Goal: Transaction & Acquisition: Download file/media

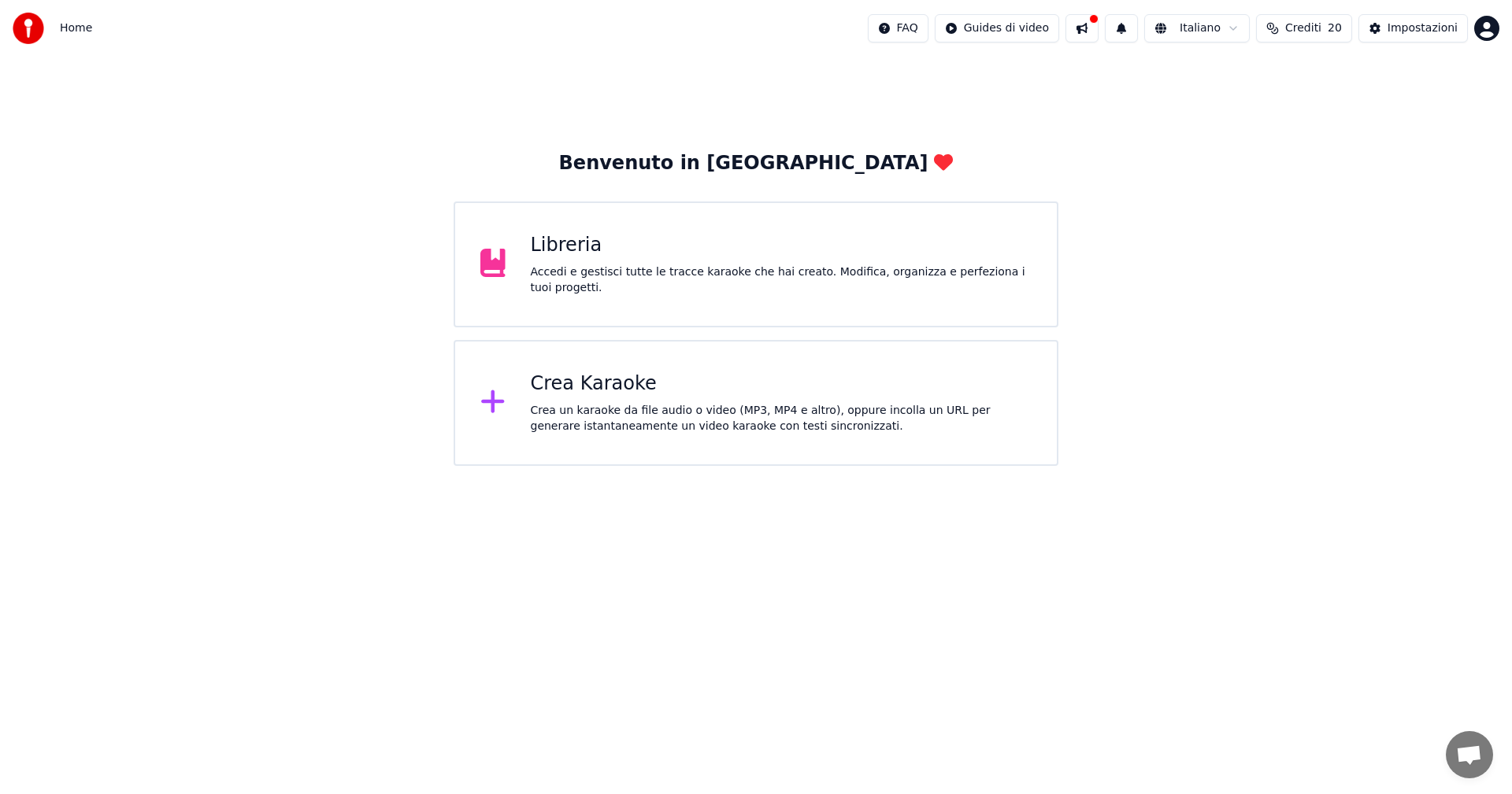
click at [583, 267] on div "Libreria Accedi e gestisci tutte le tracce karaoke che hai creato. Modifica, or…" at bounding box center [782, 265] width 502 height 63
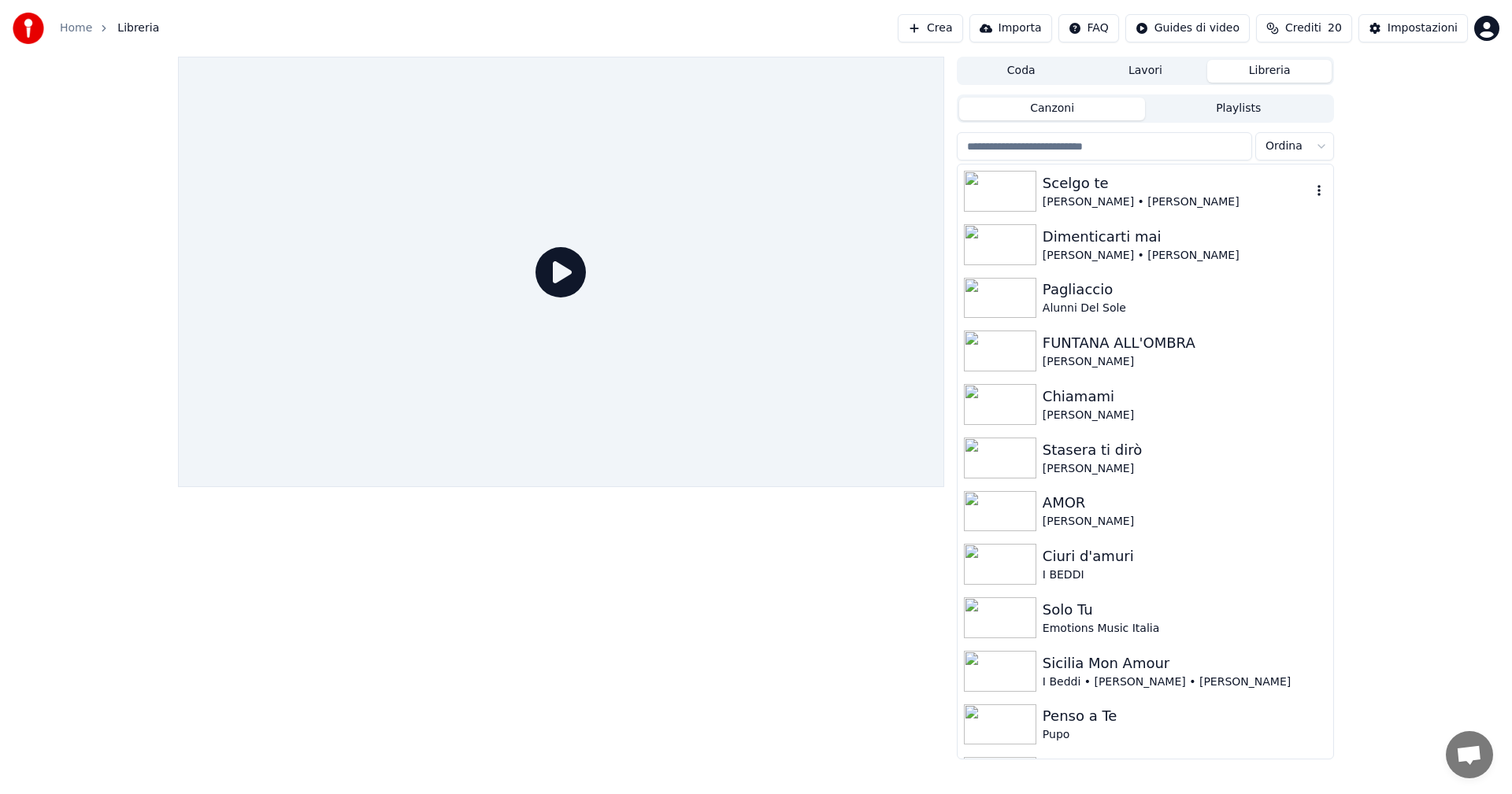
click at [1008, 186] on img at bounding box center [1000, 191] width 73 height 41
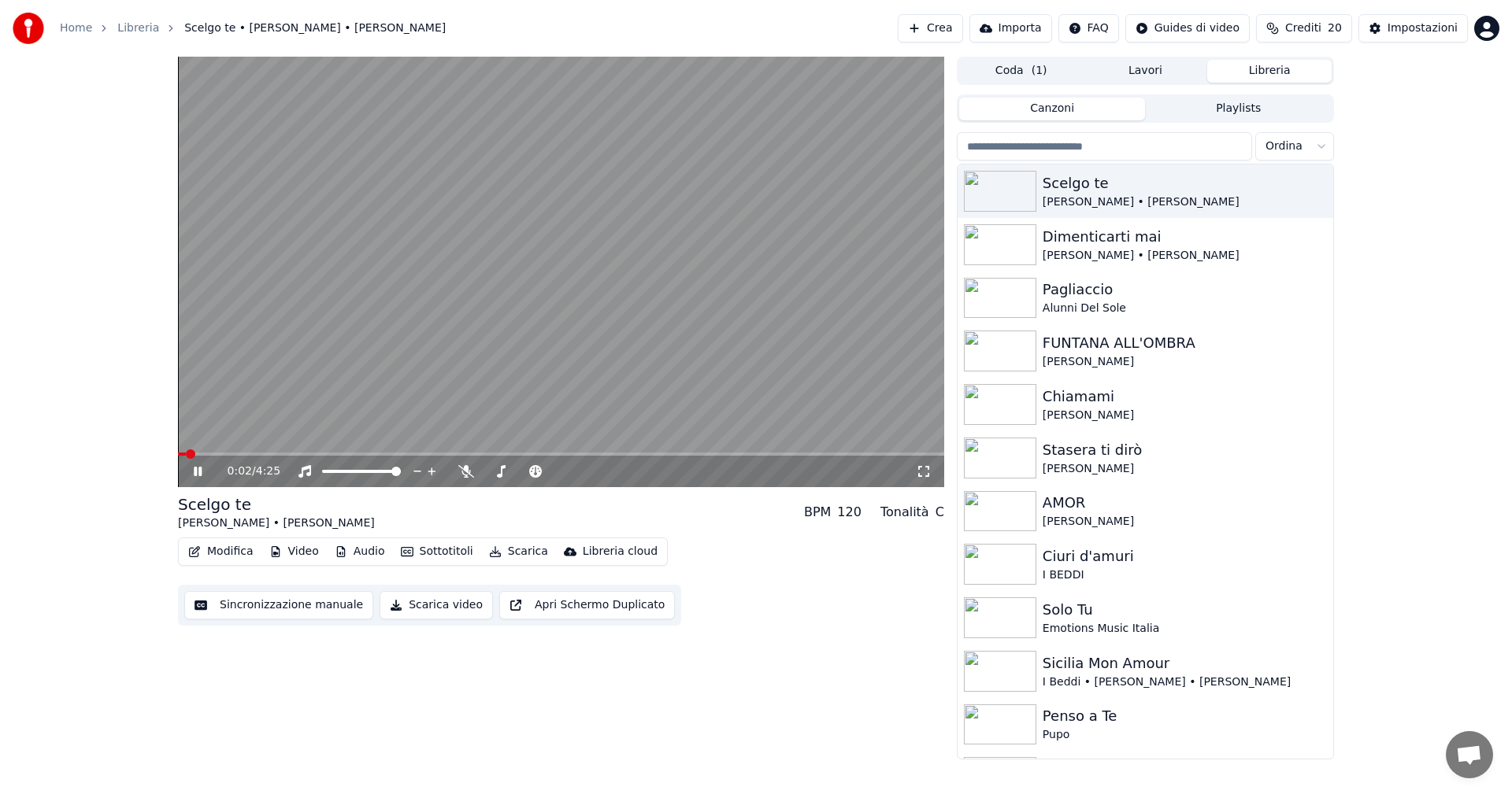
click at [196, 468] on icon at bounding box center [197, 471] width 8 height 9
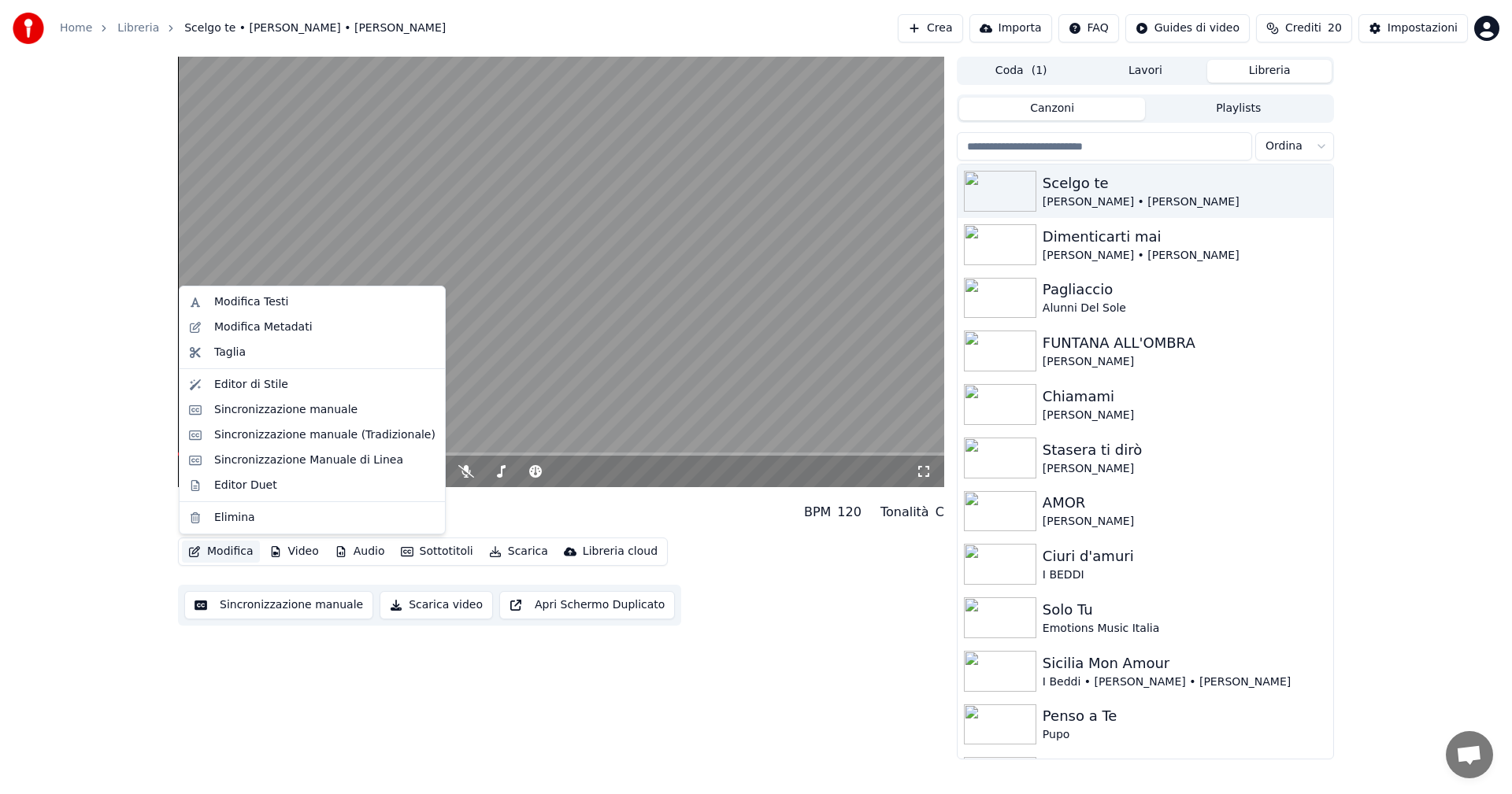
click at [236, 552] on button "Modifica" at bounding box center [221, 552] width 78 height 22
click at [248, 489] on div "Editor Duet" at bounding box center [246, 486] width 63 height 16
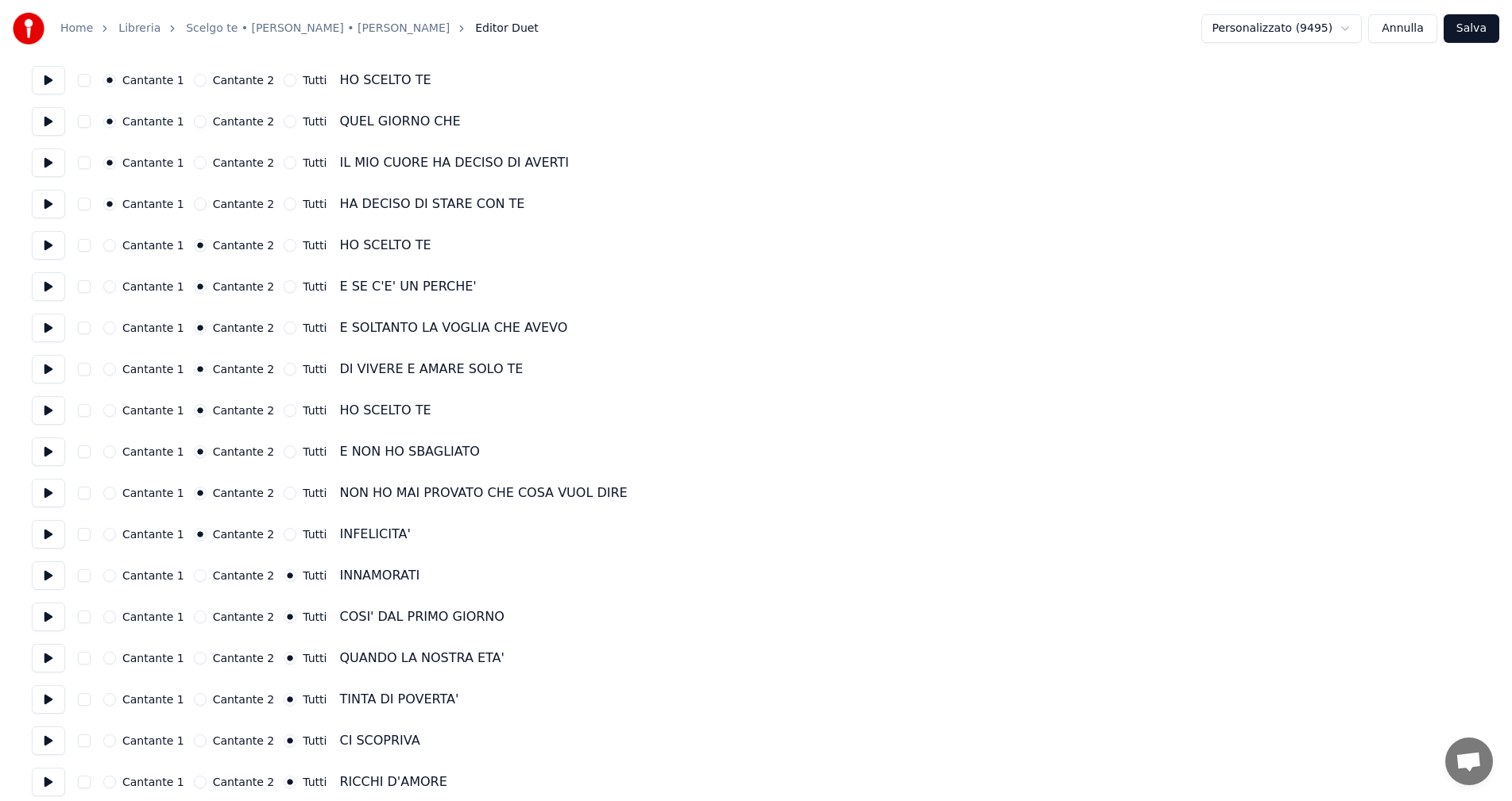
scroll to position [159, 0]
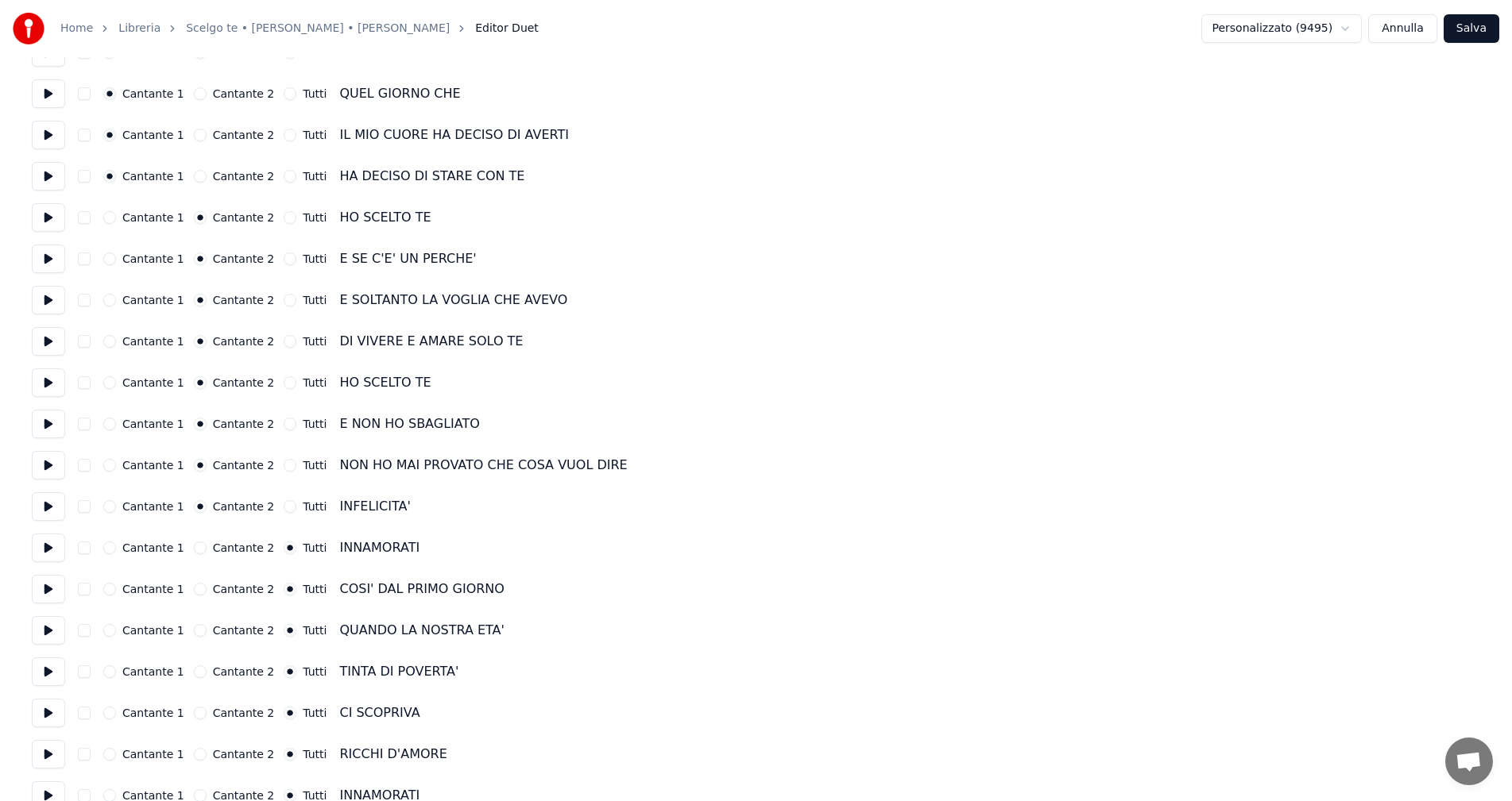
click at [108, 549] on button "Cantante 1" at bounding box center [109, 547] width 13 height 13
click at [108, 594] on button "Cantante 1" at bounding box center [109, 589] width 13 height 13
click at [108, 629] on button "Cantante 1" at bounding box center [109, 630] width 13 height 13
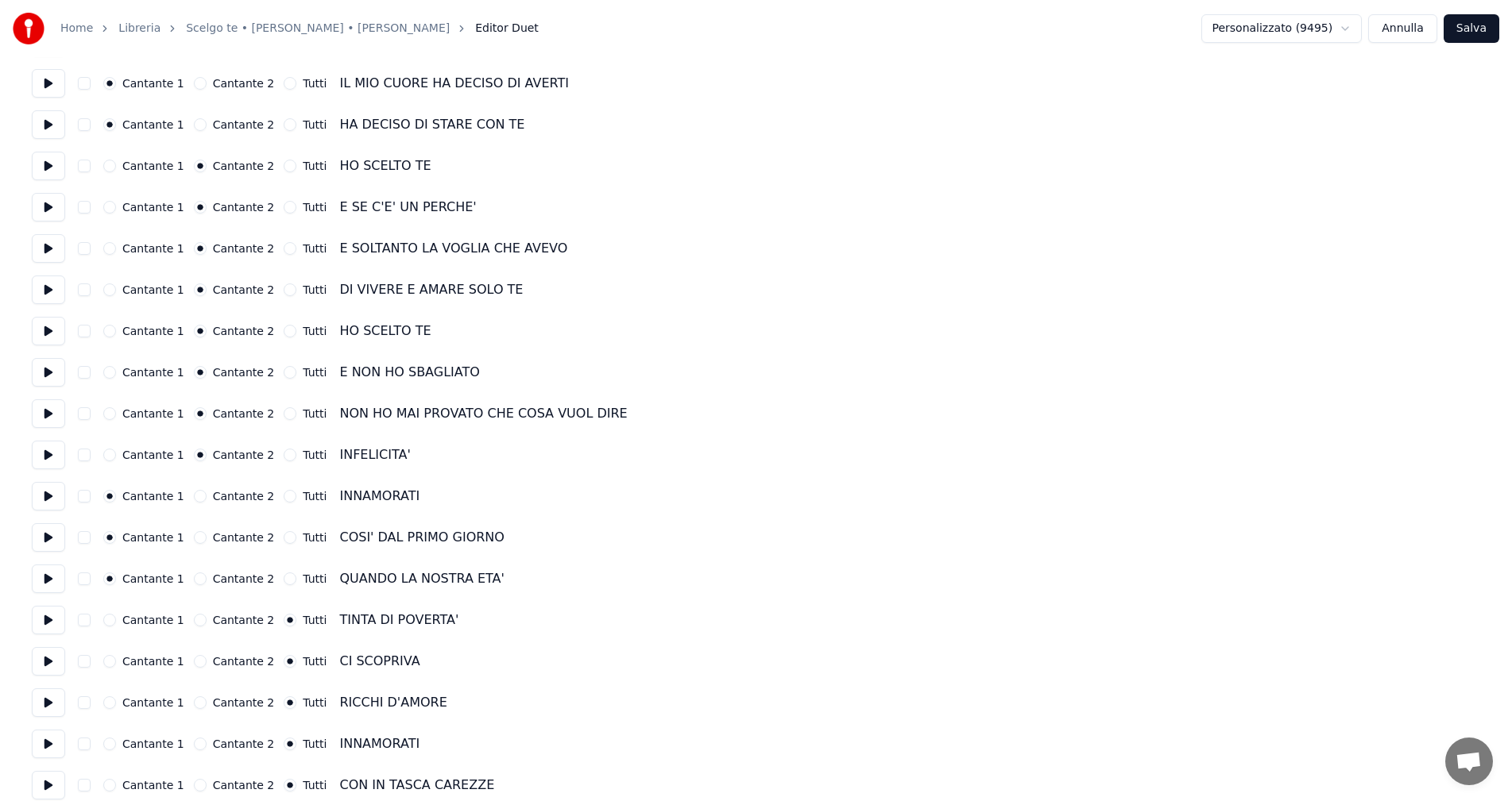
scroll to position [238, 0]
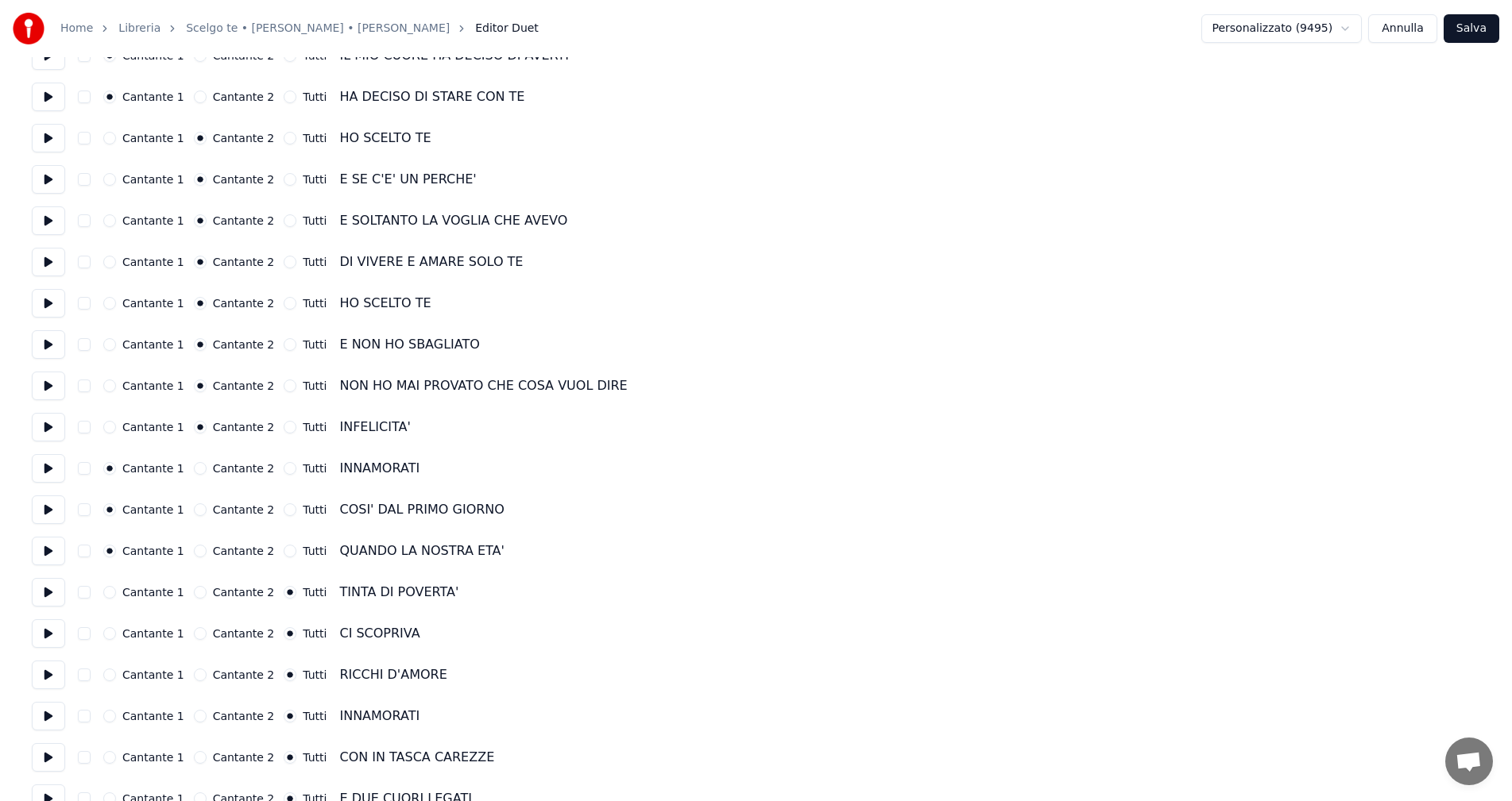
click at [116, 591] on div "Cantante 1" at bounding box center [144, 592] width 81 height 13
click at [114, 598] on button "Cantante 1" at bounding box center [109, 592] width 13 height 13
click at [111, 636] on button "Cantante 1" at bounding box center [109, 633] width 13 height 13
click at [113, 674] on button "Cantante 1" at bounding box center [109, 675] width 13 height 13
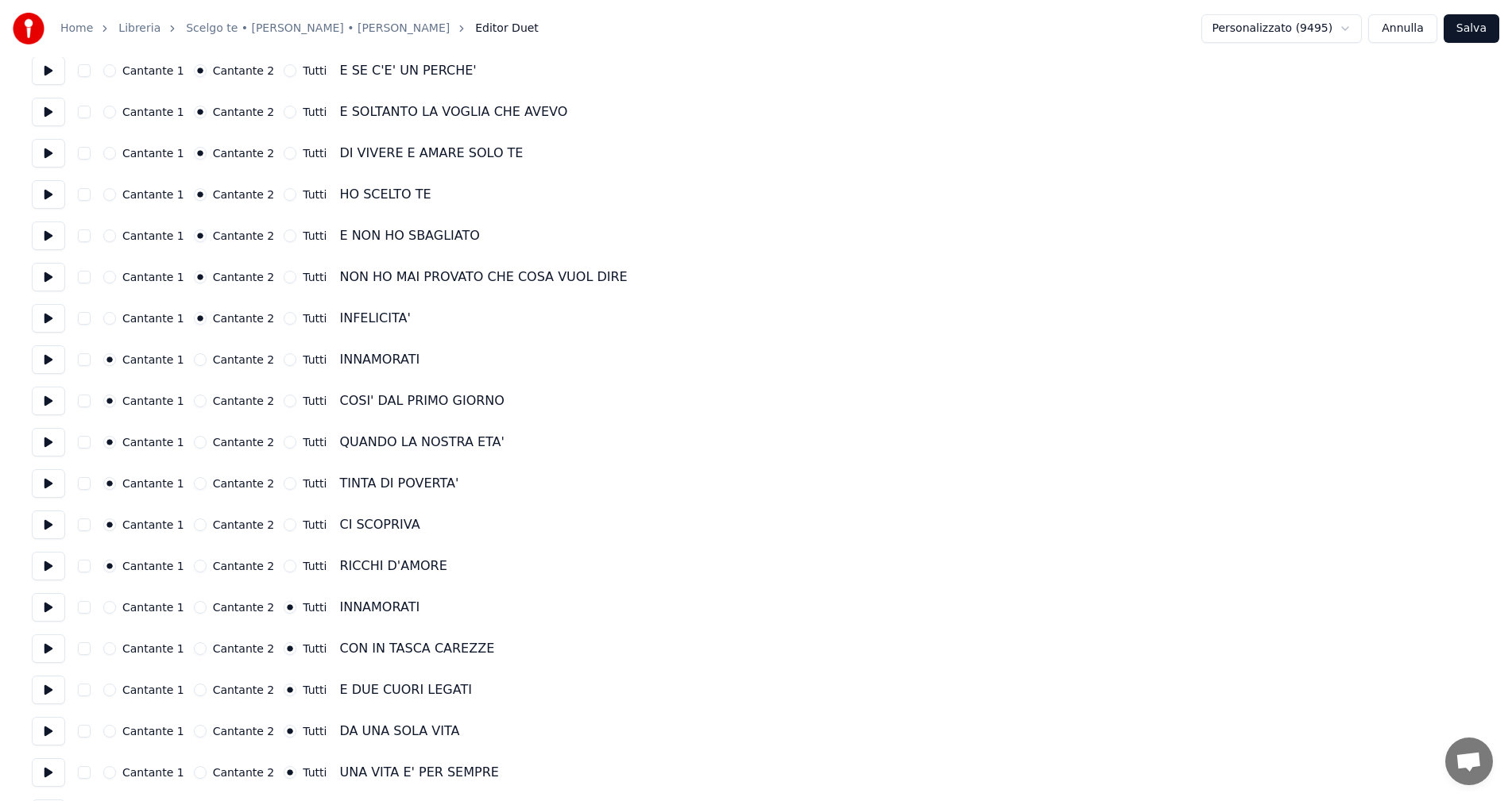
scroll to position [397, 0]
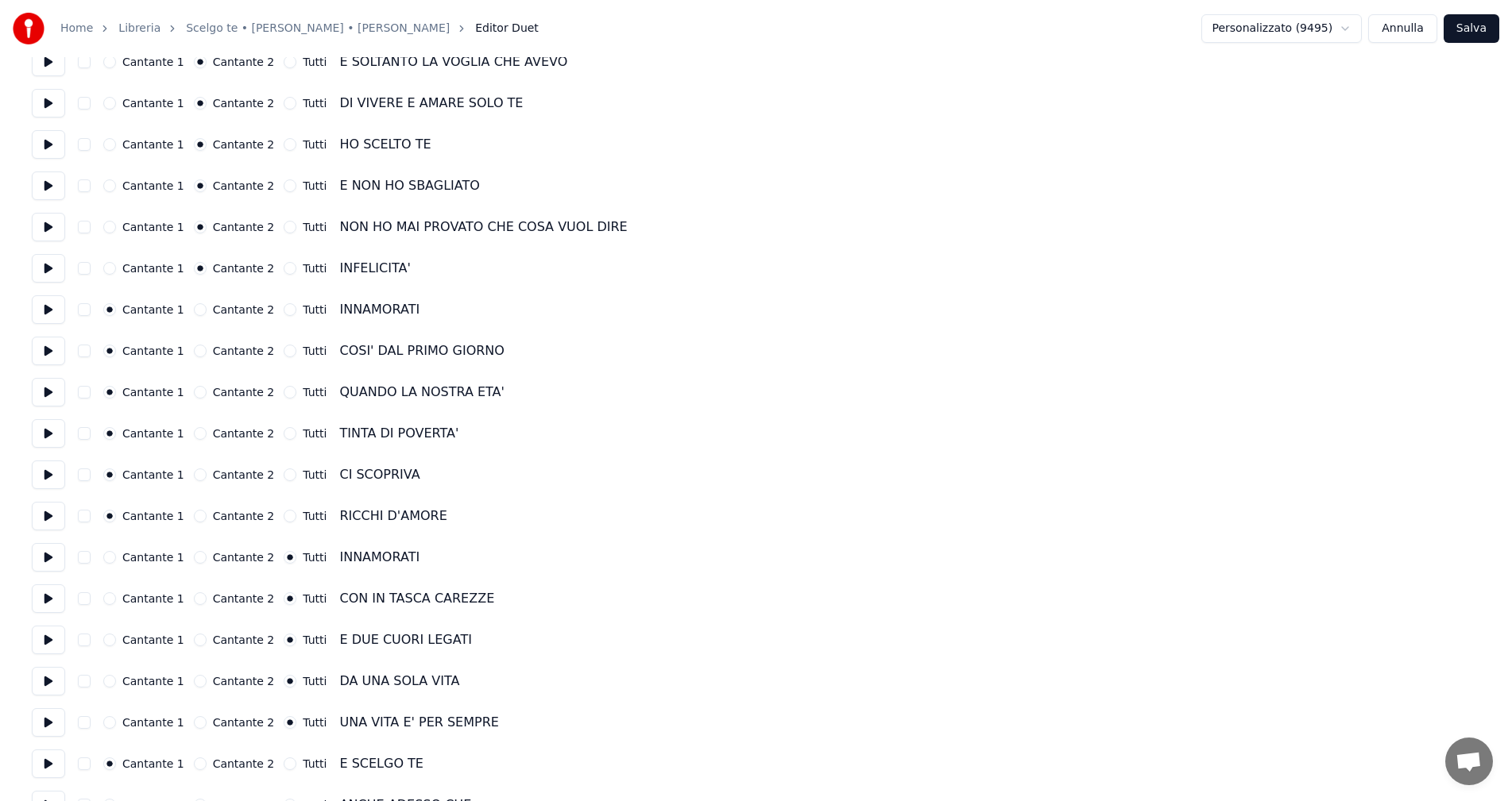
click at [194, 558] on button "Cantante 2" at bounding box center [200, 557] width 13 height 13
click at [194, 600] on button "Cantante 2" at bounding box center [200, 598] width 13 height 13
click at [194, 639] on button "Cantante 2" at bounding box center [200, 640] width 13 height 13
click at [200, 685] on div "Cantante 2" at bounding box center [235, 681] width 81 height 13
click at [194, 685] on button "Cantante 2" at bounding box center [200, 681] width 13 height 13
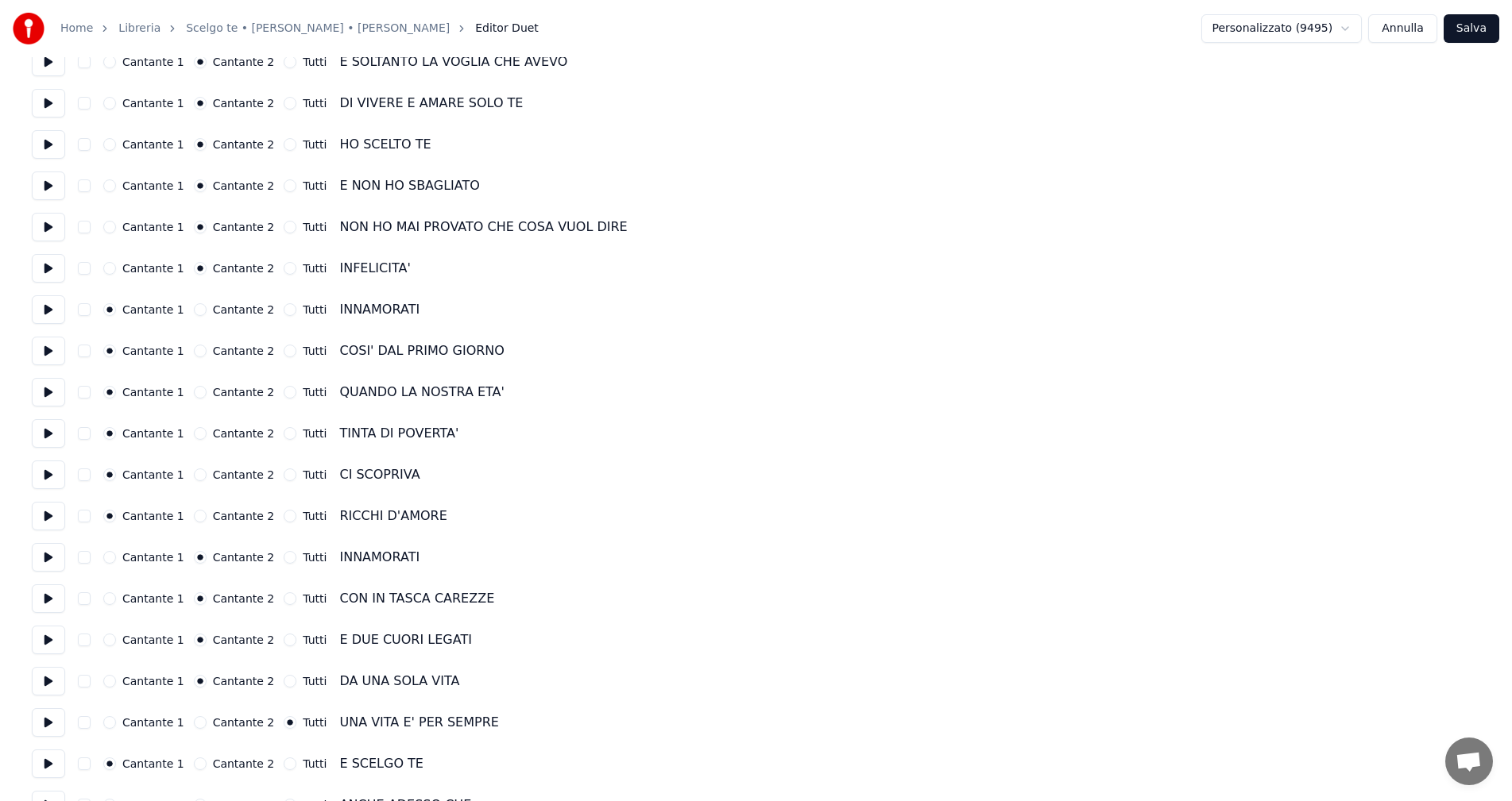
click at [194, 720] on button "Cantante 2" at bounding box center [200, 722] width 13 height 13
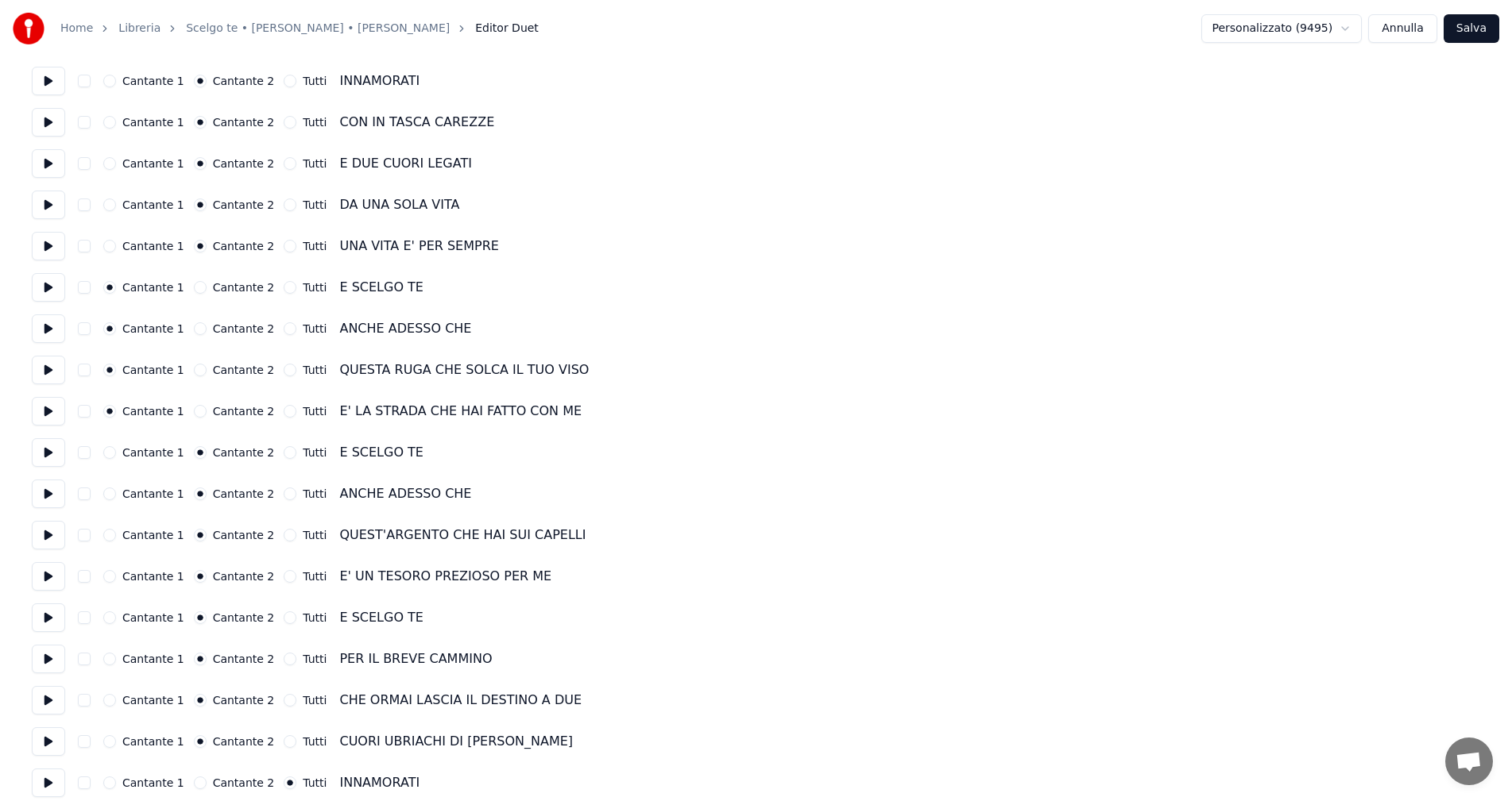
scroll to position [953, 0]
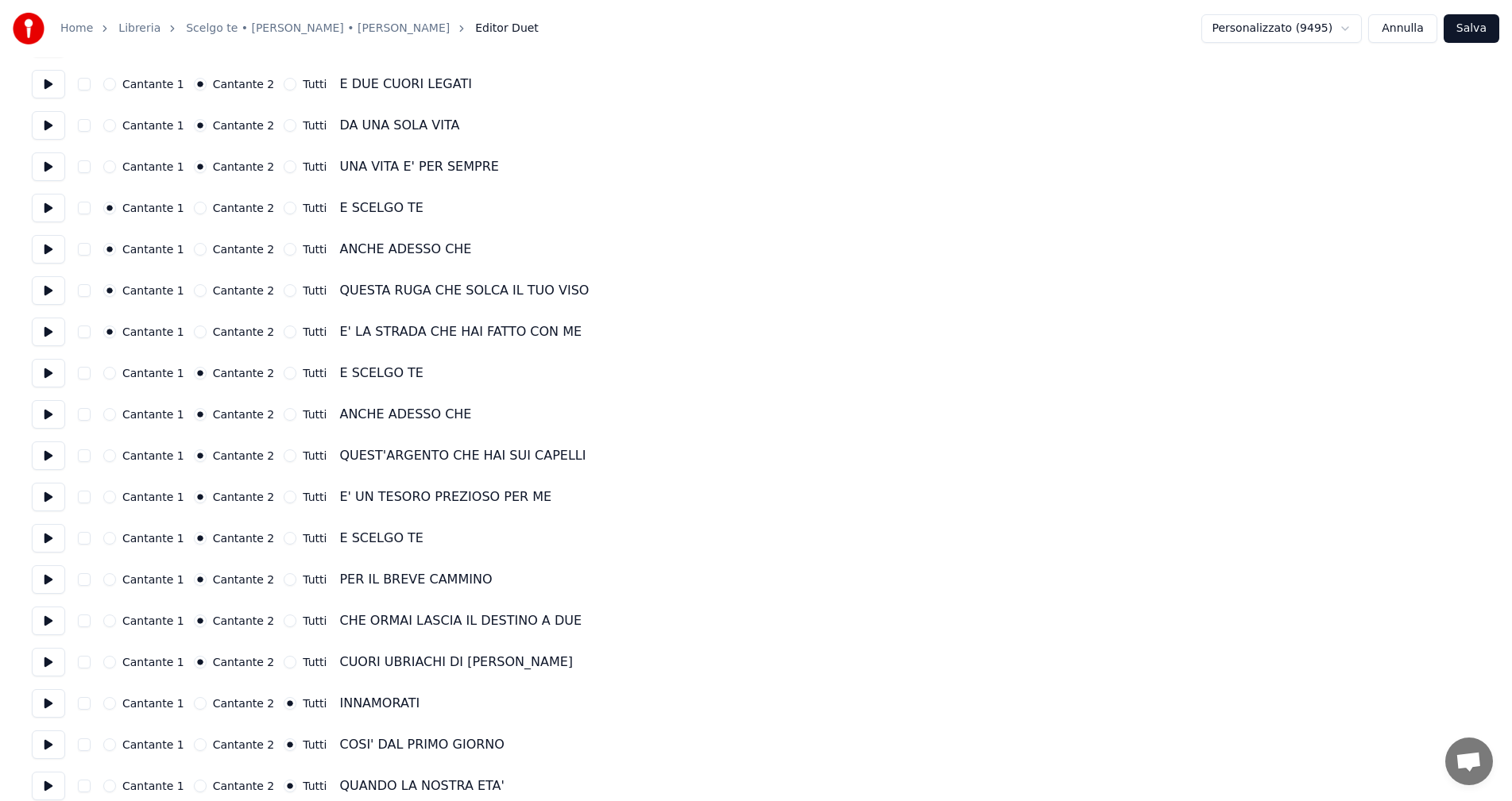
click at [108, 702] on button "Cantante 1" at bounding box center [109, 704] width 13 height 13
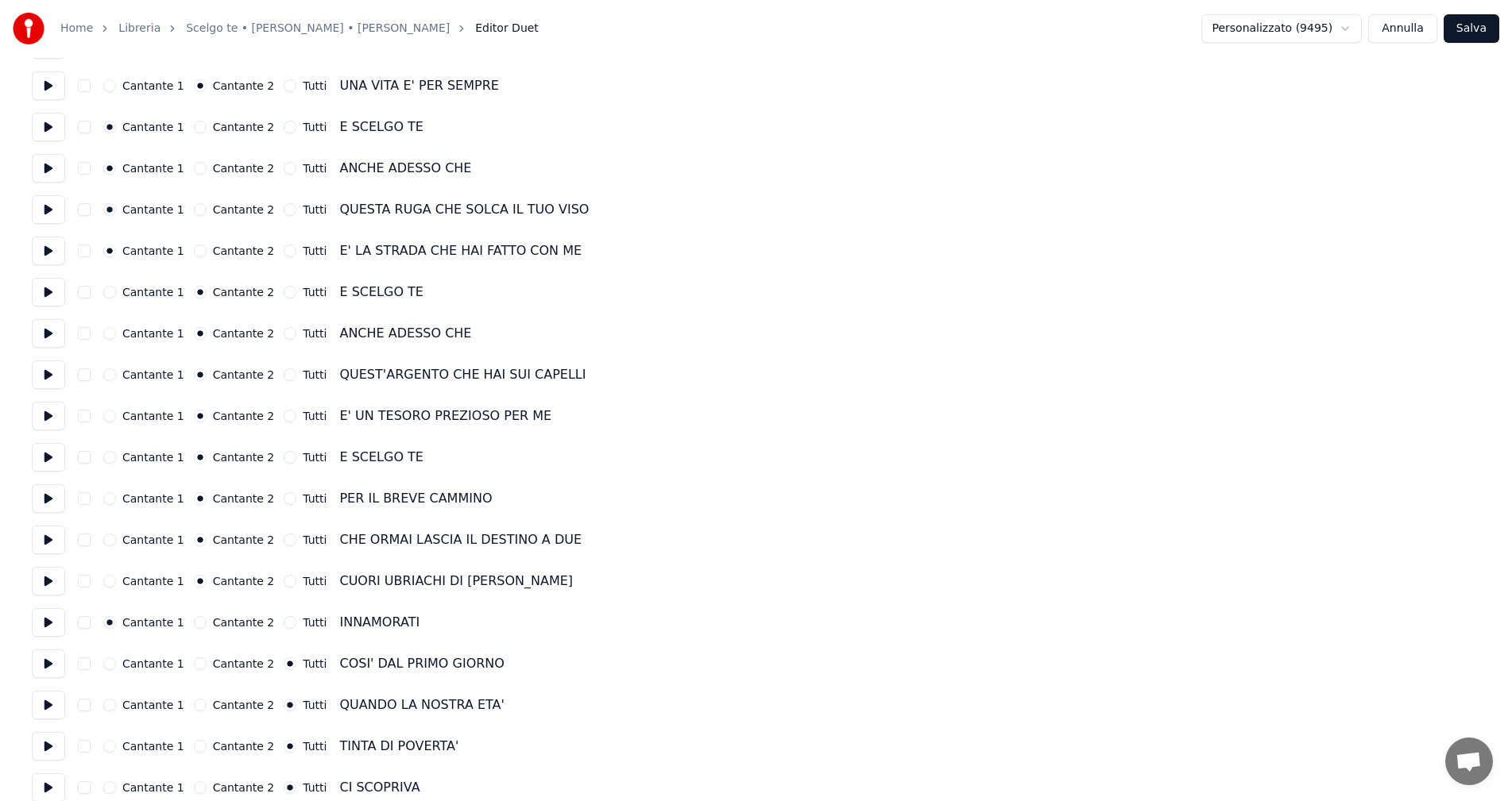
scroll to position [1032, 0]
click at [109, 665] on button "Cantante 1" at bounding box center [109, 665] width 13 height 13
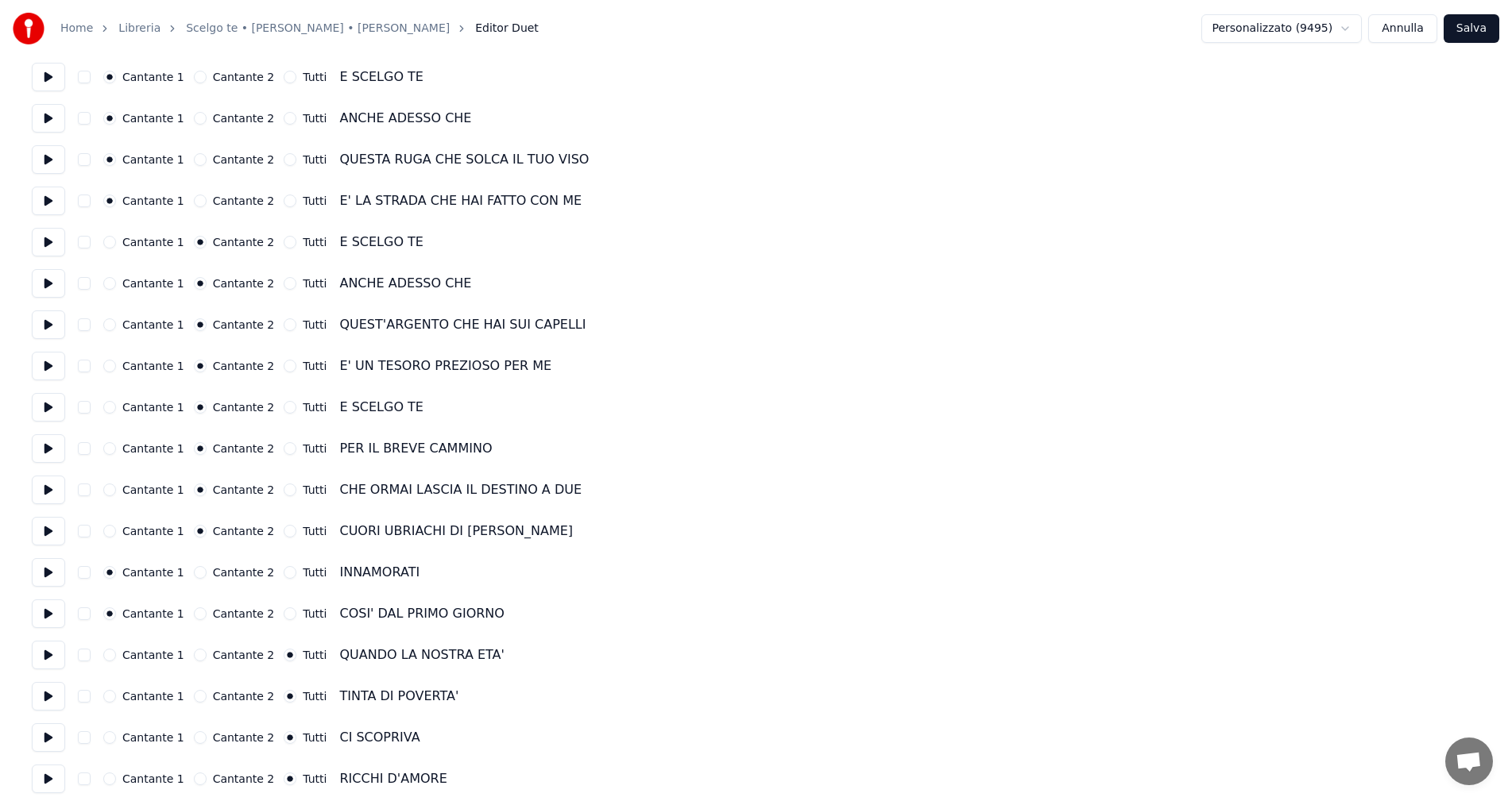
scroll to position [1112, 0]
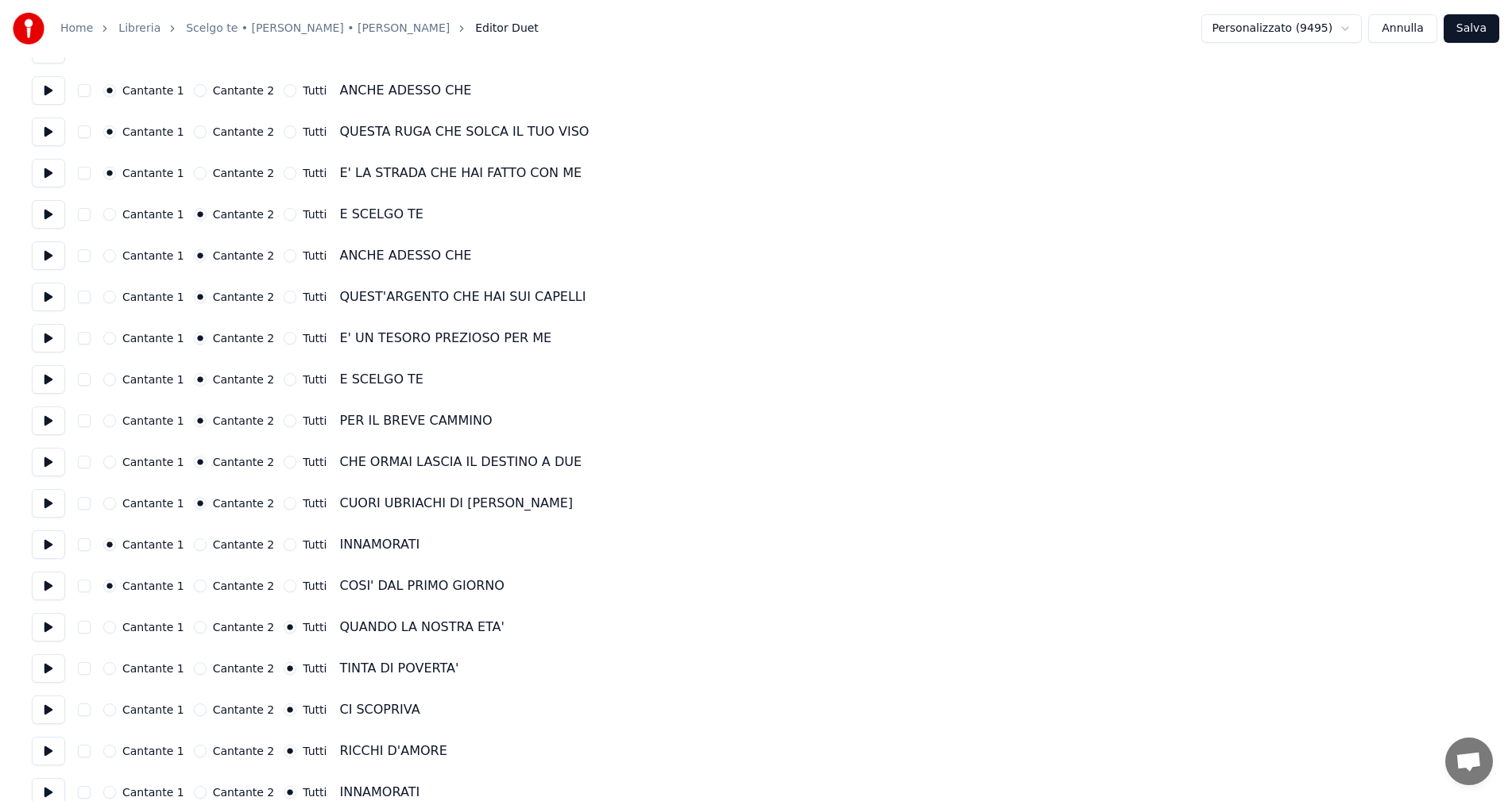
click at [110, 629] on button "Cantante 1" at bounding box center [109, 627] width 13 height 13
click at [110, 669] on button "Cantante 1" at bounding box center [109, 668] width 13 height 13
click at [113, 711] on button "Cantante 1" at bounding box center [109, 709] width 13 height 13
click at [112, 751] on button "Cantante 1" at bounding box center [109, 751] width 13 height 13
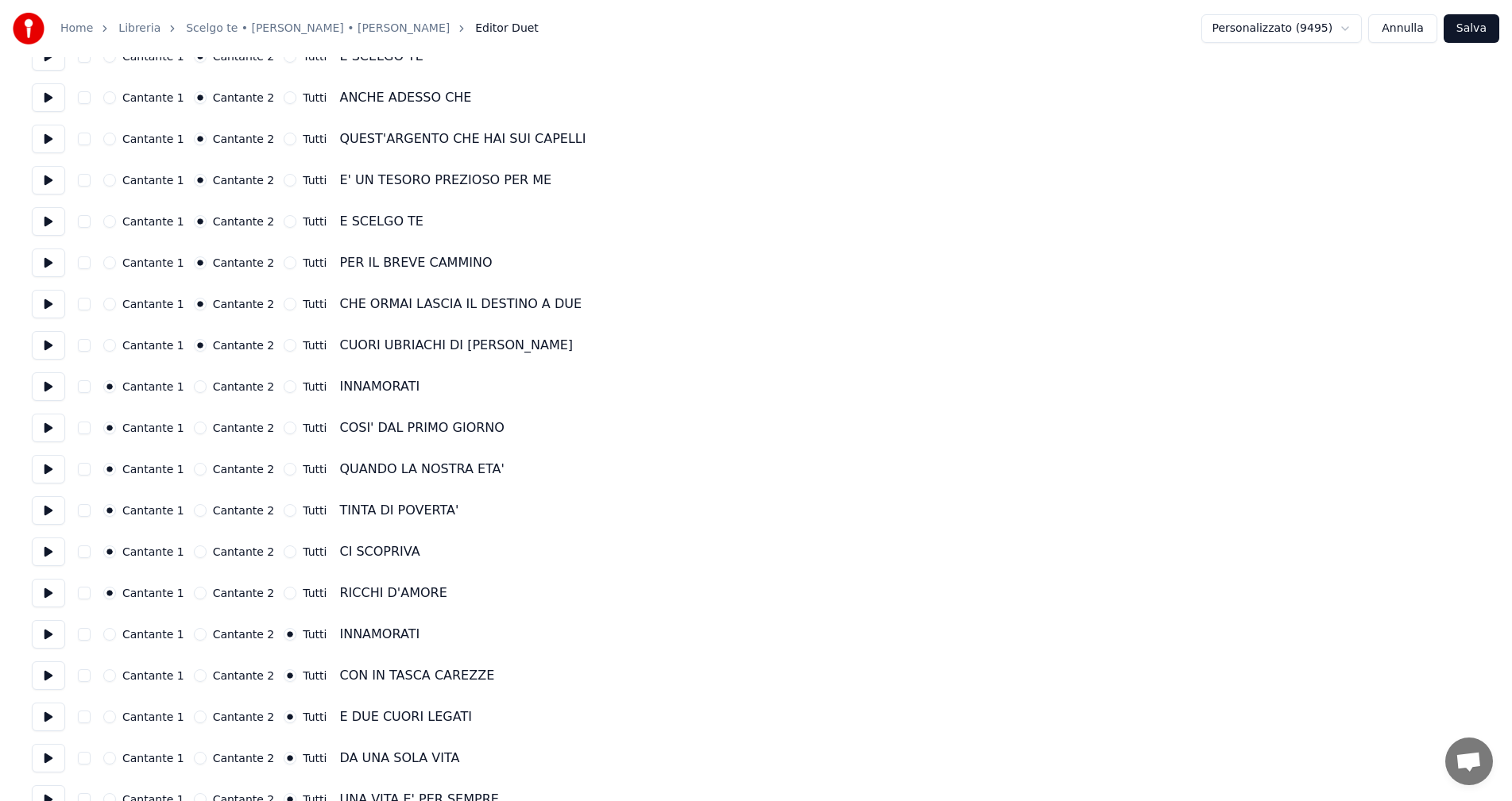
scroll to position [1271, 0]
click at [194, 636] on button "Cantante 2" at bounding box center [200, 633] width 13 height 13
click at [194, 674] on button "Cantante 2" at bounding box center [200, 675] width 13 height 13
click at [194, 718] on button "Cantante 2" at bounding box center [200, 716] width 13 height 13
click at [194, 757] on button "Cantante 2" at bounding box center [200, 757] width 13 height 13
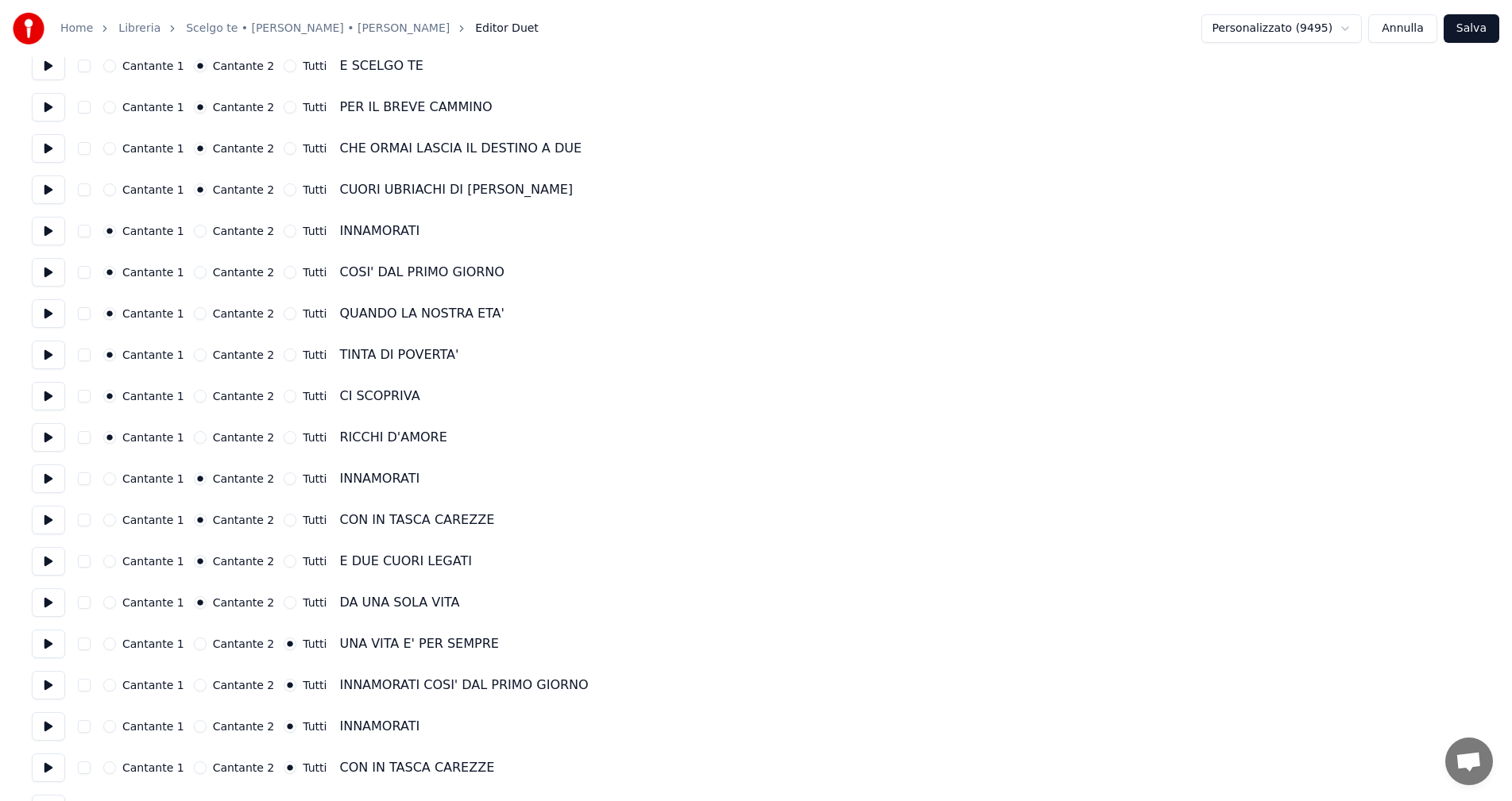
scroll to position [1430, 0]
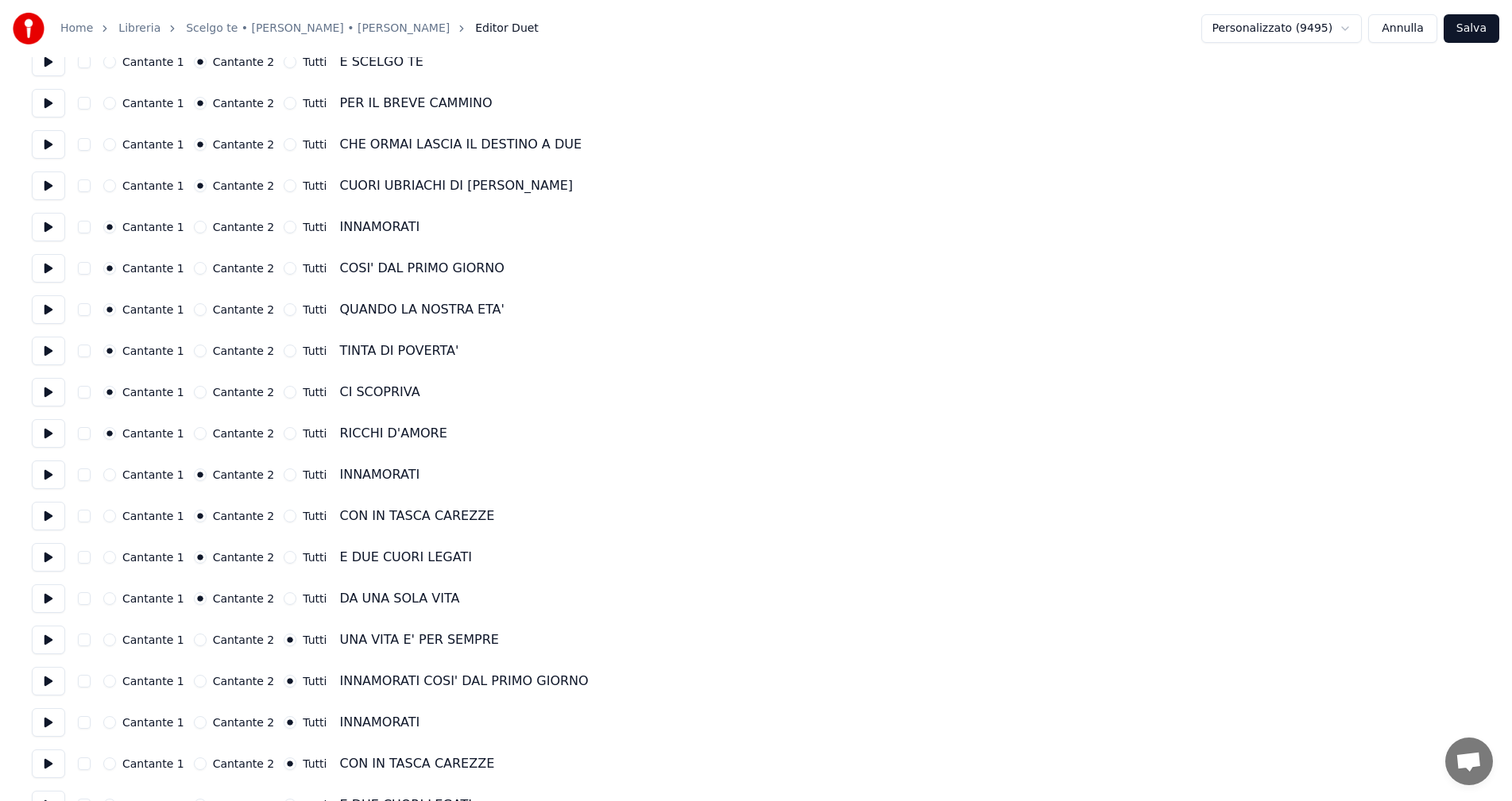
click at [194, 640] on button "Cantante 2" at bounding box center [200, 640] width 13 height 13
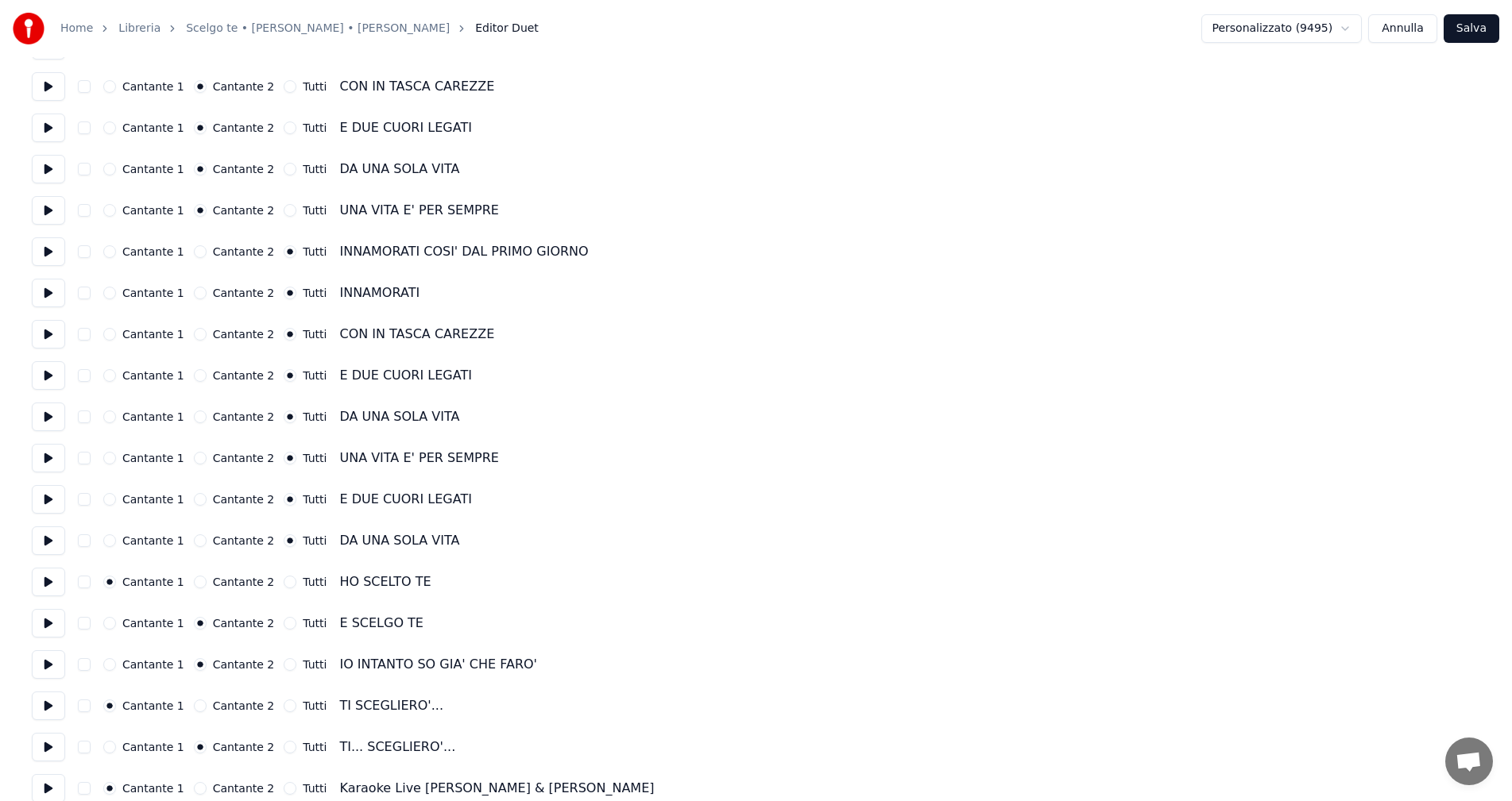
scroll to position [1877, 0]
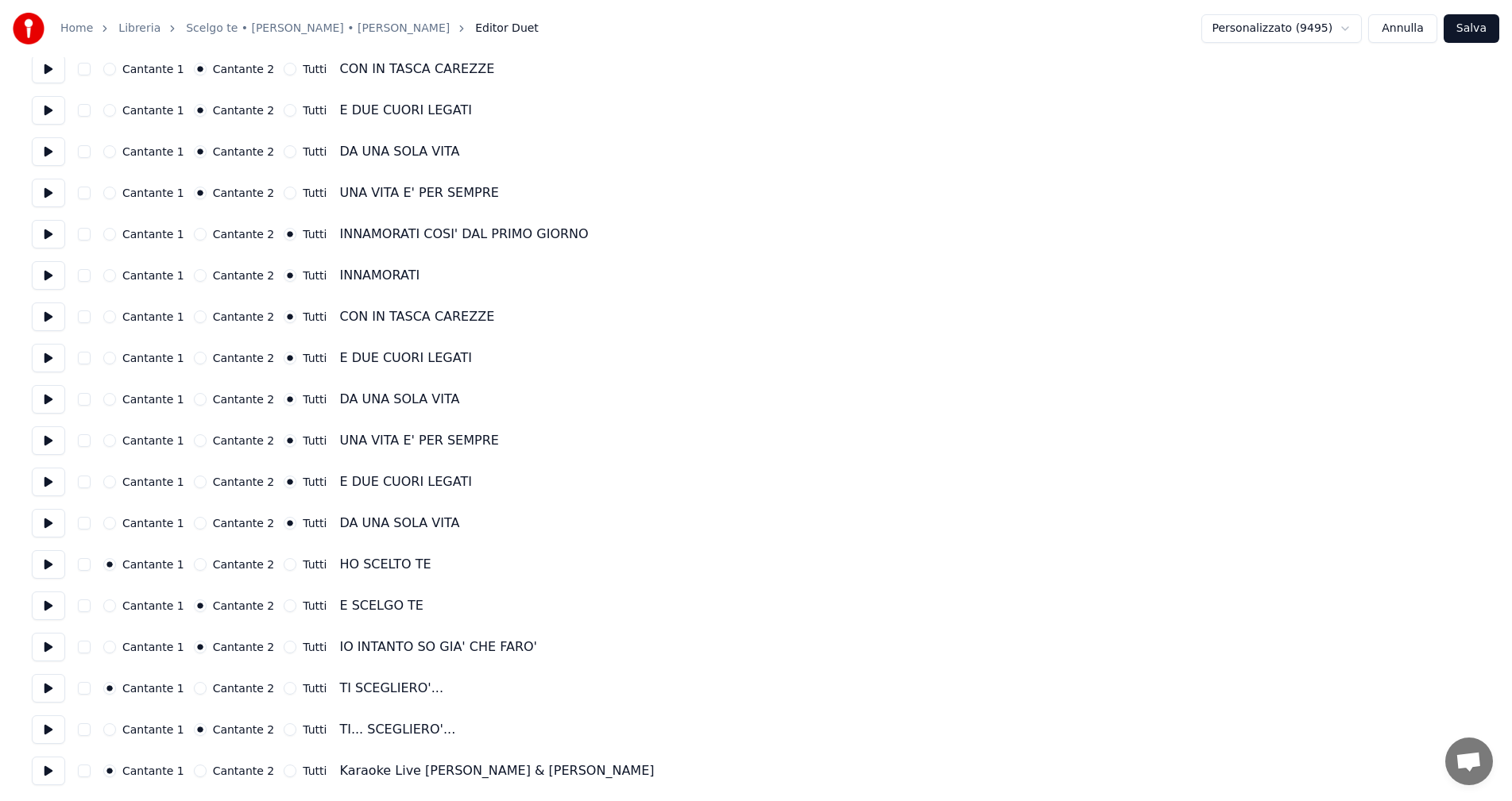
click at [1475, 25] on button "Salva" at bounding box center [1472, 29] width 56 height 29
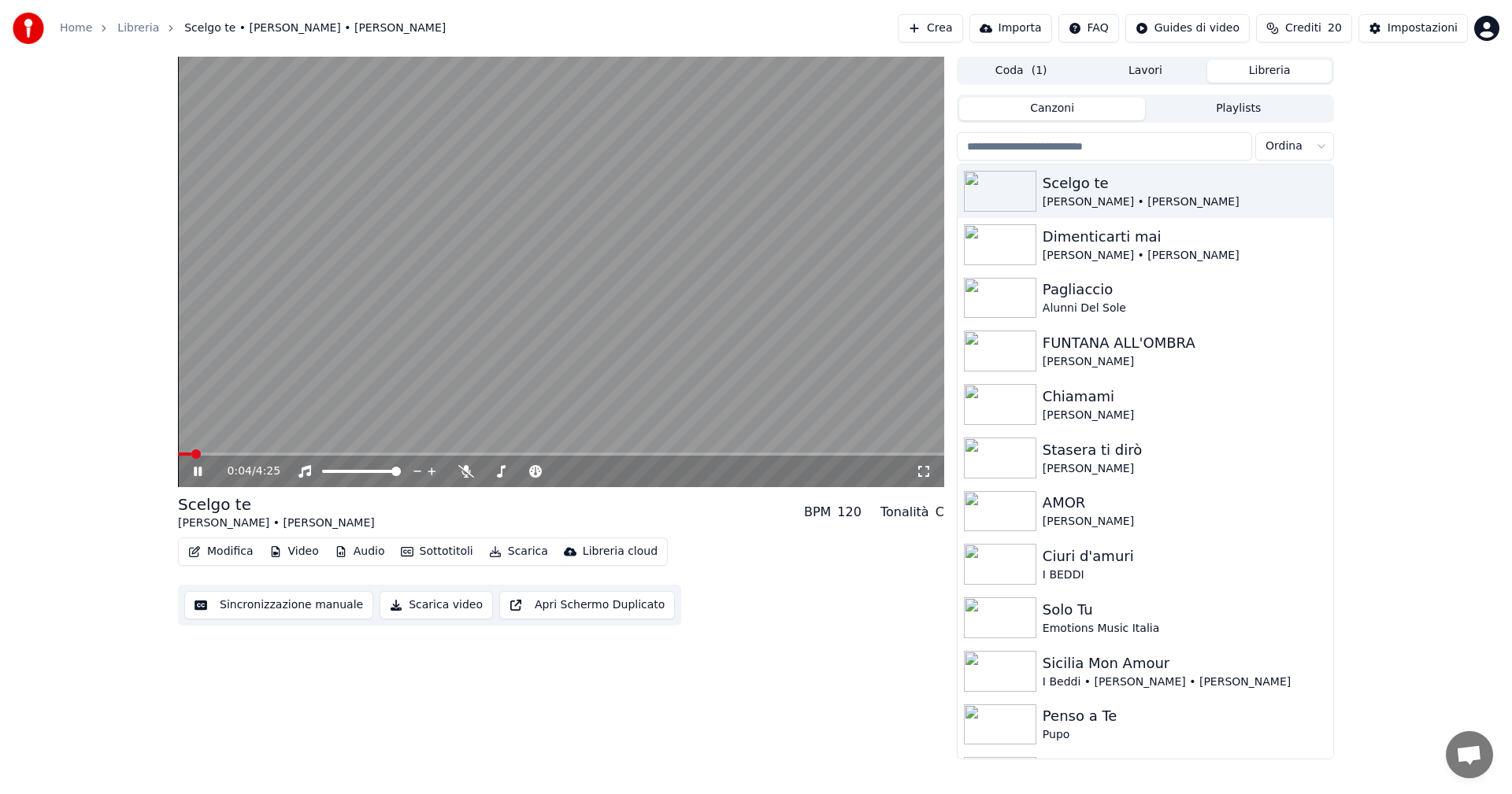
click at [197, 469] on icon at bounding box center [197, 471] width 8 height 9
click at [510, 550] on button "Scarica" at bounding box center [518, 552] width 72 height 22
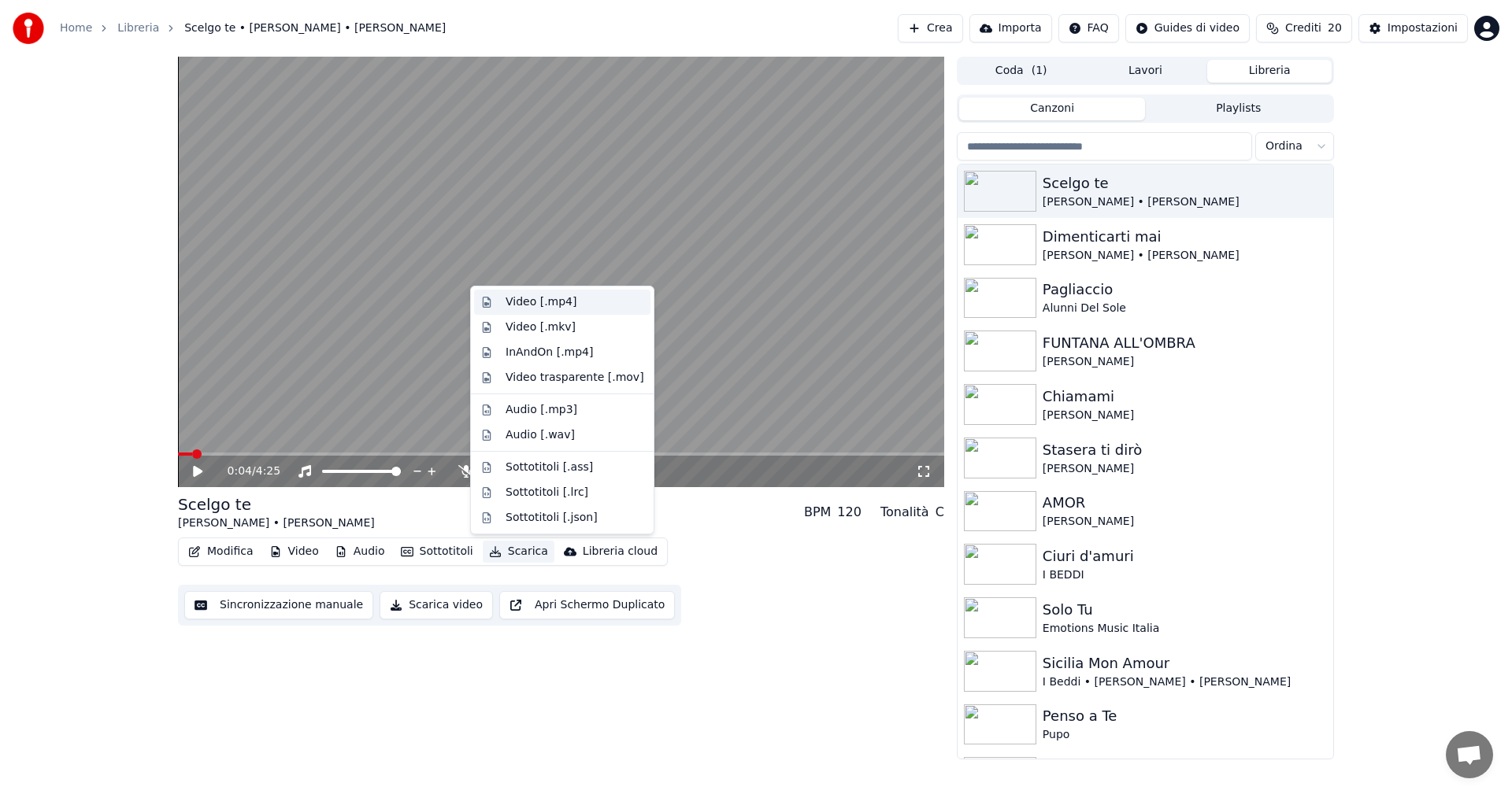
click at [532, 299] on div "Video [.mp4]" at bounding box center [541, 302] width 71 height 16
